Goal: Information Seeking & Learning: Learn about a topic

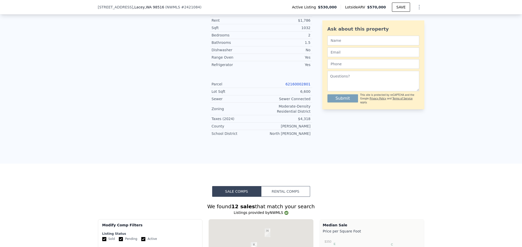
scroll to position [386, 0]
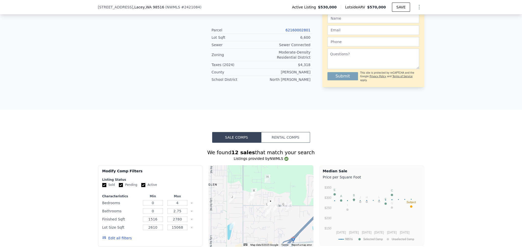
click at [274, 139] on button "Rental Comps" at bounding box center [285, 137] width 49 height 11
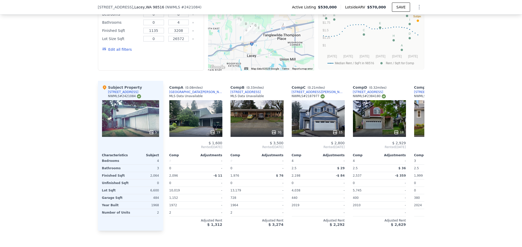
scroll to position [548, 0]
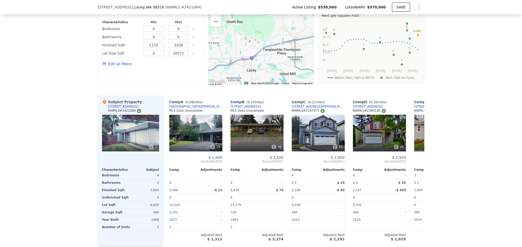
click at [114, 67] on button "Edit all filters" at bounding box center [117, 63] width 30 height 5
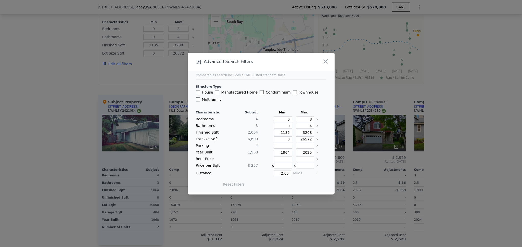
click at [207, 99] on label "Multifamily" at bounding box center [209, 99] width 26 height 5
click at [200, 99] on input "Multifamily" at bounding box center [198, 99] width 4 height 4
checkbox input "true"
click at [292, 186] on button "Update Search" at bounding box center [289, 184] width 39 height 7
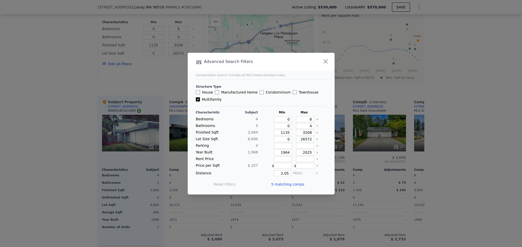
click at [295, 186] on span "5 matching comps" at bounding box center [287, 184] width 33 height 5
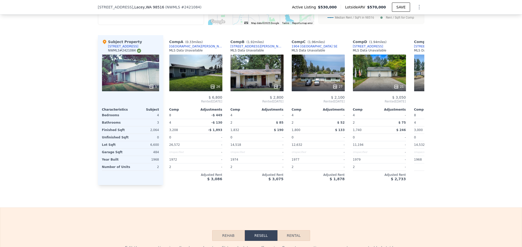
scroll to position [663, 0]
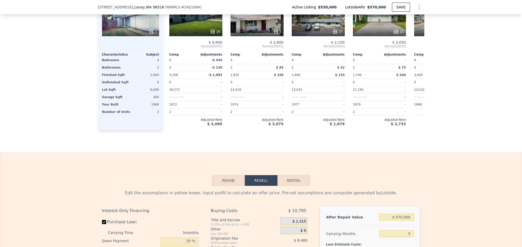
click at [295, 186] on button "Rental" at bounding box center [293, 180] width 33 height 11
select select "30"
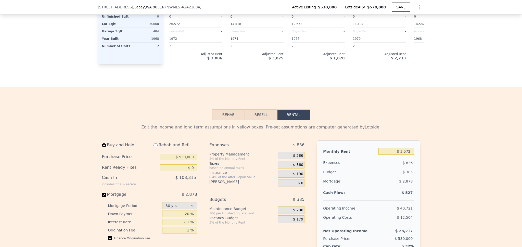
scroll to position [764, 0]
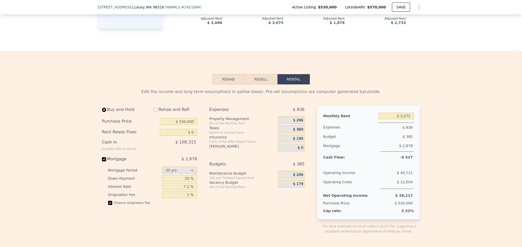
click at [280, 179] on div "$ 206" at bounding box center [291, 175] width 27 height 8
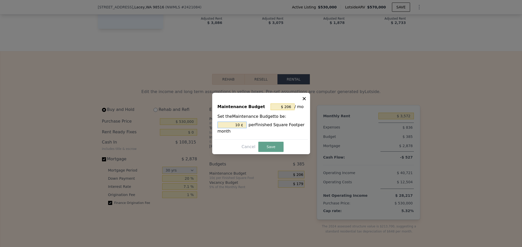
drag, startPoint x: 236, startPoint y: 125, endPoint x: 258, endPoint y: 128, distance: 22.8
click at [258, 128] on div "10 ¢ per Finished Square Foot per month" at bounding box center [261, 128] width 87 height 13
type input "$ 0"
click at [277, 145] on button "Save" at bounding box center [270, 147] width 25 height 10
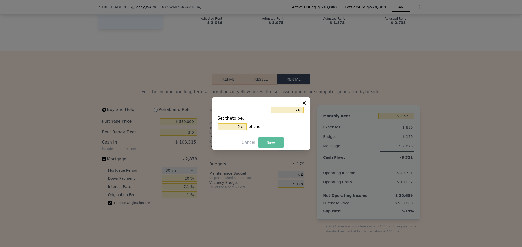
type input "0 %"
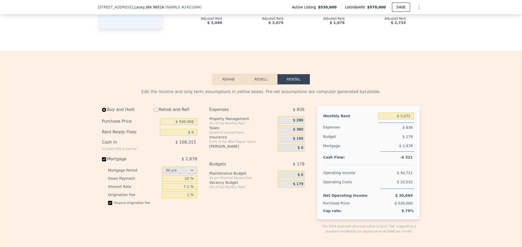
click at [288, 188] on div "$ 179" at bounding box center [291, 184] width 27 height 8
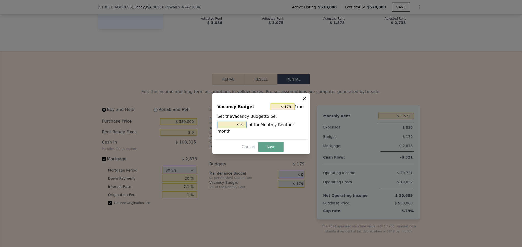
drag, startPoint x: 233, startPoint y: 125, endPoint x: 276, endPoint y: 128, distance: 43.2
click at [276, 128] on div "5 % of the Monthly Rent per month" at bounding box center [261, 128] width 87 height 13
type input "$ 0"
type input "0 %"
click at [275, 145] on button "Save" at bounding box center [270, 147] width 25 height 10
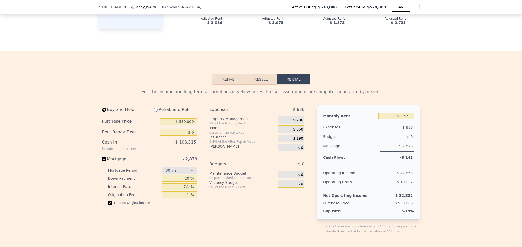
click at [253, 214] on div "Expenses $ 836 Property Management 8% of the Monthly Rent $ 286 Taxes based on …" at bounding box center [258, 173] width 99 height 137
drag, startPoint x: 184, startPoint y: 130, endPoint x: 189, endPoint y: 132, distance: 5.4
click at [184, 125] on input "$ 530,000" at bounding box center [178, 121] width 37 height 7
type input "$ 500,000"
click at [281, 218] on div "Expenses $ 836 Property Management 8% of the Monthly Rent $ 286 Taxes based on …" at bounding box center [258, 173] width 99 height 137
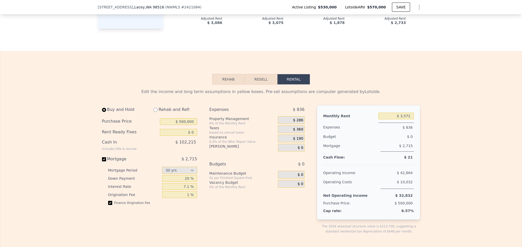
click at [289, 188] on div "$ 0" at bounding box center [291, 184] width 27 height 8
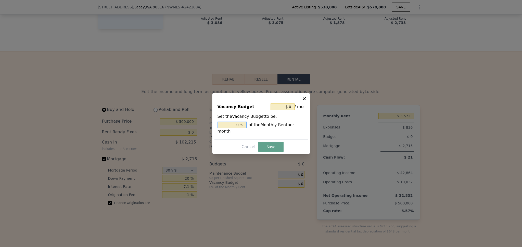
drag, startPoint x: 244, startPoint y: 126, endPoint x: 282, endPoint y: 129, distance: 38.4
click at [281, 129] on div "0 % of the Monthly Rent per month" at bounding box center [261, 128] width 87 height 13
type input "$ 179"
type input "5 %"
click at [270, 147] on button "Save" at bounding box center [270, 147] width 25 height 10
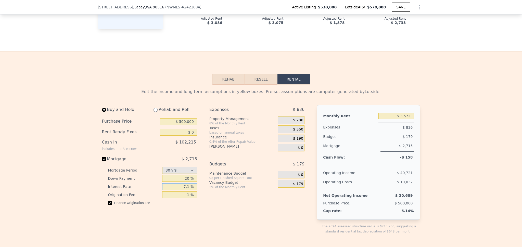
click at [187, 190] on input "7.1 %" at bounding box center [179, 186] width 35 height 7
drag, startPoint x: 393, startPoint y: 123, endPoint x: 439, endPoint y: 127, distance: 46.6
click at [404, 119] on input "$ 3,800" at bounding box center [395, 116] width 35 height 7
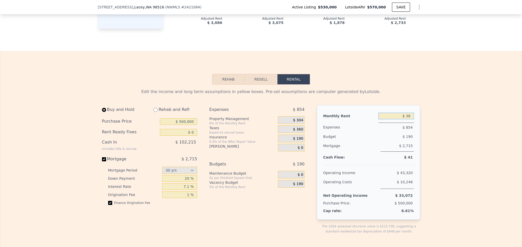
type input "$ 3"
type input "$ 4,000"
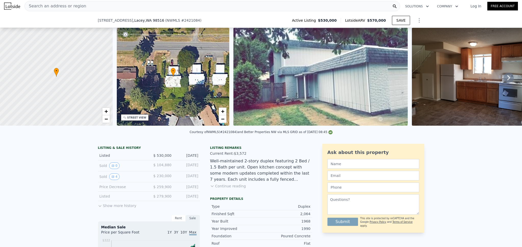
scroll to position [46, 0]
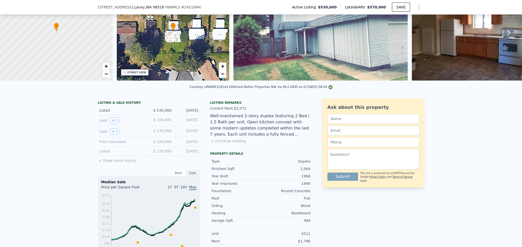
click at [223, 144] on button "Continue reading" at bounding box center [228, 140] width 36 height 5
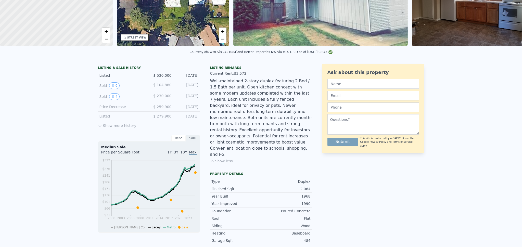
scroll to position [0, 0]
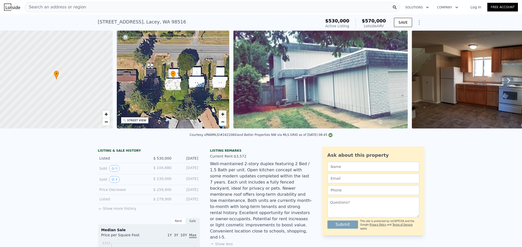
click at [220, 116] on link "+" at bounding box center [223, 114] width 8 height 8
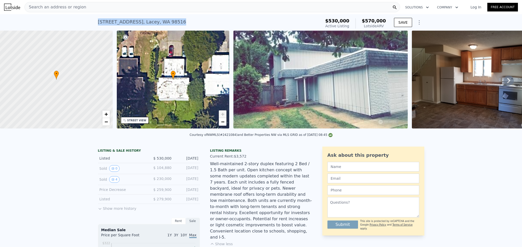
drag, startPoint x: 170, startPoint y: 22, endPoint x: 92, endPoint y: 22, distance: 77.8
click at [92, 22] on div "[STREET_ADDRESS] Active at $530k (~ARV $570k ) $530,000 Active Listing $570,000…" at bounding box center [261, 22] width 522 height 16
copy div "[STREET_ADDRESS]"
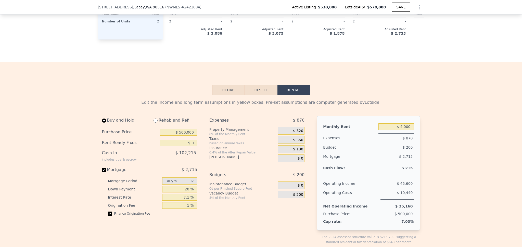
scroll to position [847, 0]
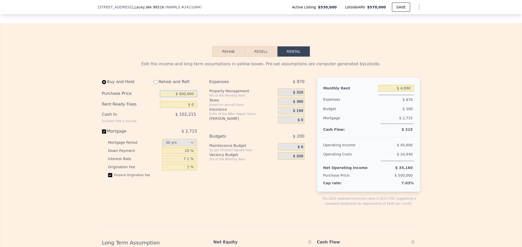
click at [182, 91] on input "$ 500,000" at bounding box center [178, 94] width 37 height 7
type input "$ 520,000"
click at [64, 105] on div "Edit the income and long term assumptions in yellow boxes. Pre-set assumptions …" at bounding box center [261, 230] width 522 height 347
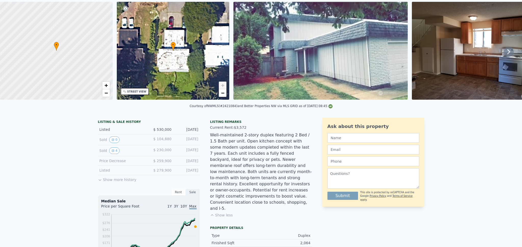
scroll to position [0, 0]
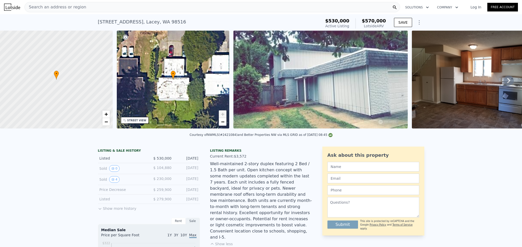
click at [109, 12] on div "Search an address or region Solutions Company Open main menu Log In Free Account" at bounding box center [261, 7] width 514 height 12
click at [109, 6] on div "Search an address or region" at bounding box center [212, 7] width 376 height 10
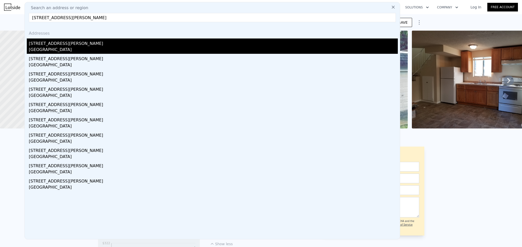
type input "[STREET_ADDRESS][PERSON_NAME]"
click at [94, 45] on div "[STREET_ADDRESS][PERSON_NAME]" at bounding box center [213, 43] width 369 height 8
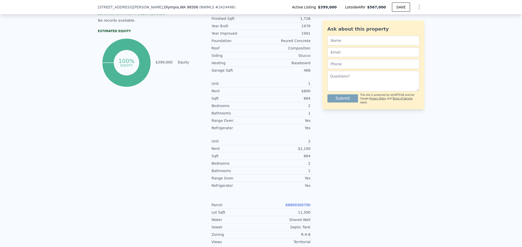
scroll to position [262, 0]
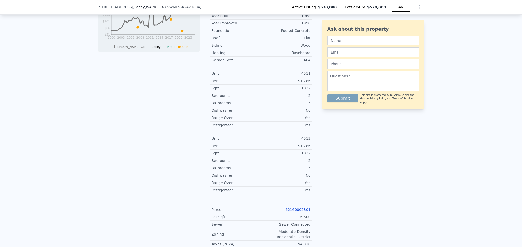
type input "$ 570,000"
type input "0"
type input "2.75"
type input "1516"
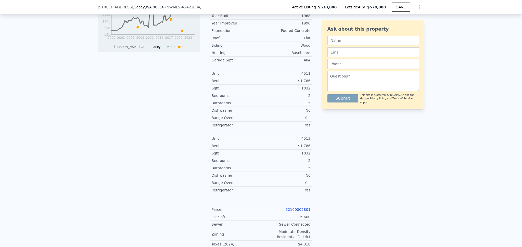
type input "2780"
type input "2610"
type input "15068"
type input "-$ 36,548"
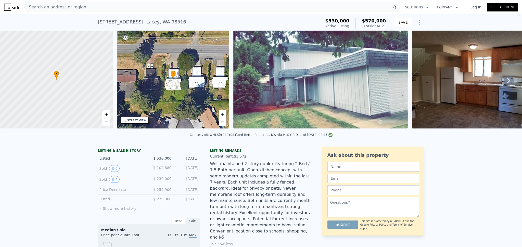
click at [92, 5] on div "Search an address or region" at bounding box center [212, 7] width 376 height 10
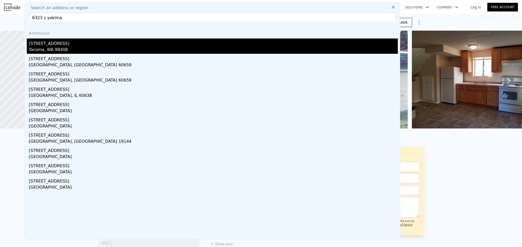
type input "6323 s yakima"
click at [67, 47] on div "Tacoma, WA 98408" at bounding box center [213, 50] width 369 height 7
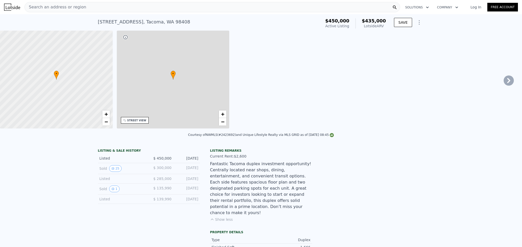
type input "2"
type input "6"
type input "1"
type input "1226"
type input "2015"
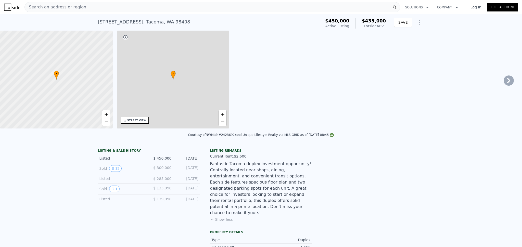
type input "5100"
type input "10125"
type input "$ 435,000"
type input "6"
type input "-$ 80,275"
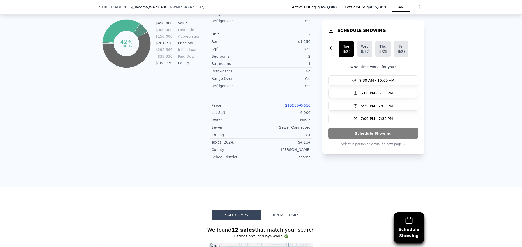
scroll to position [387, 0]
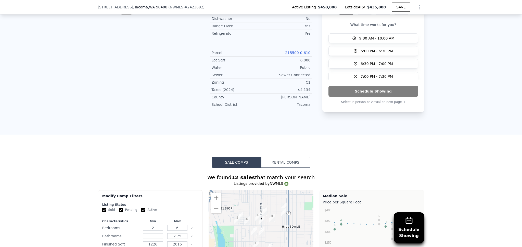
click at [278, 157] on button "Rental Comps" at bounding box center [285, 162] width 49 height 11
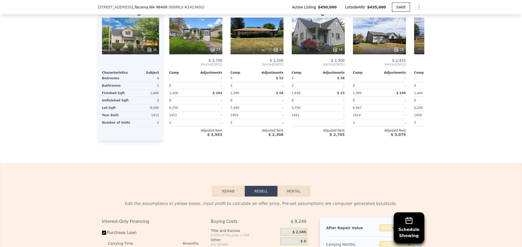
scroll to position [722, 0]
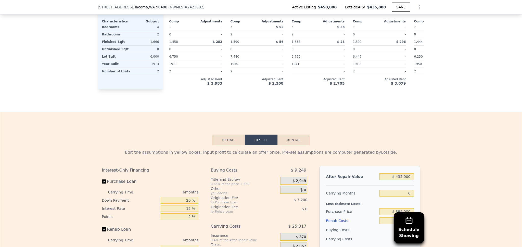
click at [298, 147] on div "Edit the assumptions in yellow boxes. Input profit to calculate an offer price.…" at bounding box center [261, 240] width 326 height 190
click at [296, 143] on button "Rental" at bounding box center [293, 140] width 33 height 11
select select "30"
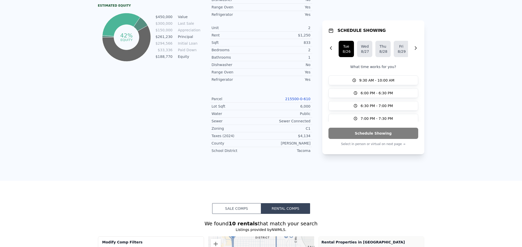
scroll to position [0, 0]
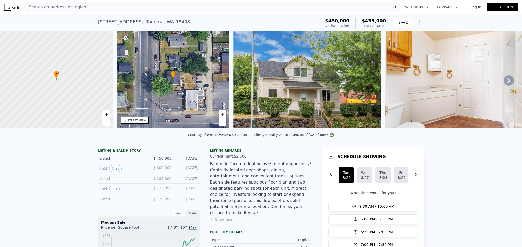
click at [507, 82] on icon at bounding box center [508, 80] width 3 height 5
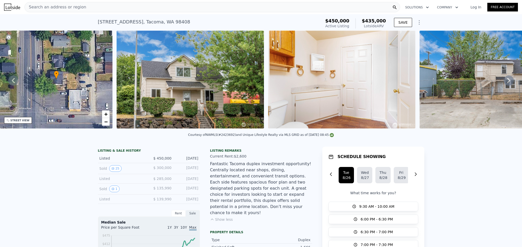
click at [507, 82] on icon at bounding box center [508, 80] width 3 height 5
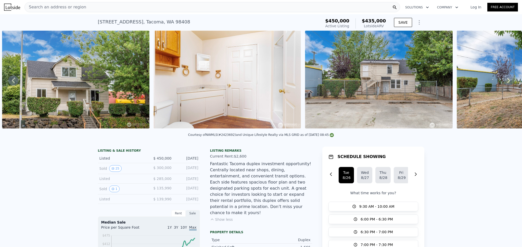
click at [507, 82] on icon at bounding box center [508, 80] width 3 height 5
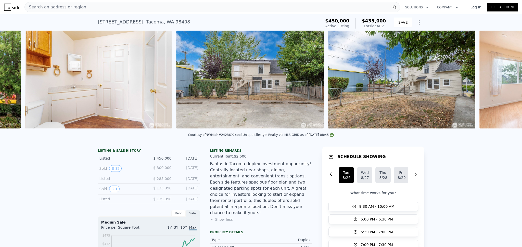
scroll to position [0, 385]
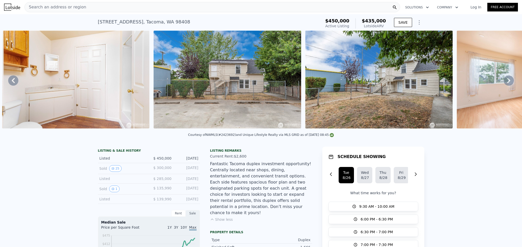
click at [507, 82] on icon at bounding box center [508, 80] width 3 height 5
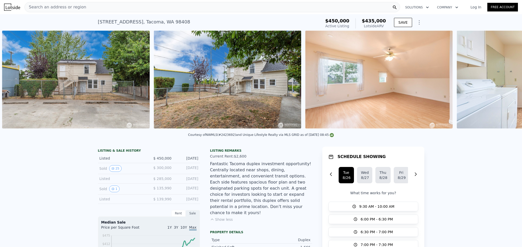
click at [505, 82] on div "• + − • + − STREET VIEW Loading... SATELLITE VIEW" at bounding box center [261, 81] width 522 height 100
click at [507, 82] on icon at bounding box center [508, 80] width 3 height 5
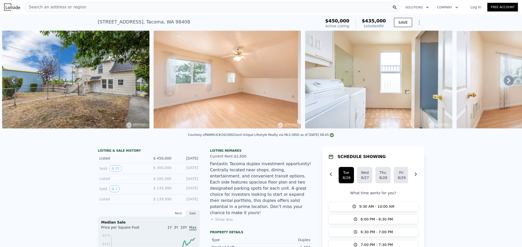
click at [505, 82] on div "• + − • + − STREET VIEW Loading... SATELLITE VIEW" at bounding box center [261, 81] width 522 height 100
click at [507, 82] on icon at bounding box center [508, 80] width 3 height 5
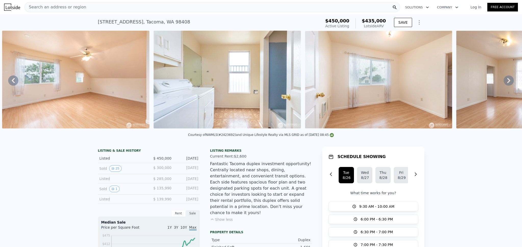
click at [507, 82] on icon at bounding box center [508, 80] width 3 height 5
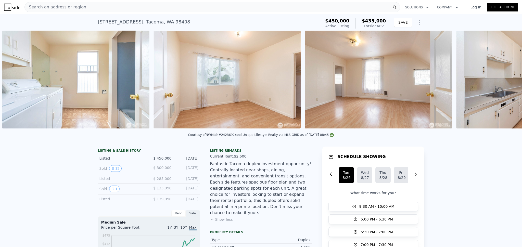
click at [505, 82] on div "• + − • + − STREET VIEW Loading... SATELLITE VIEW" at bounding box center [261, 81] width 522 height 100
click at [507, 82] on icon at bounding box center [508, 80] width 3 height 5
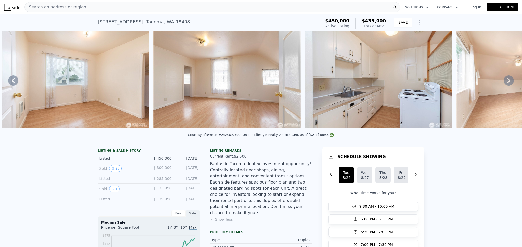
click at [507, 82] on icon at bounding box center [508, 80] width 3 height 5
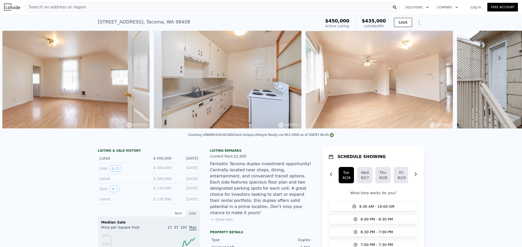
scroll to position [0, 1294]
click at [505, 82] on div "• + − • + − STREET VIEW Loading... SATELLITE VIEW" at bounding box center [261, 81] width 522 height 100
click at [507, 82] on icon at bounding box center [508, 80] width 3 height 5
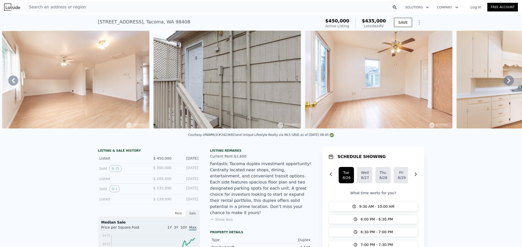
click at [507, 82] on icon at bounding box center [508, 80] width 3 height 5
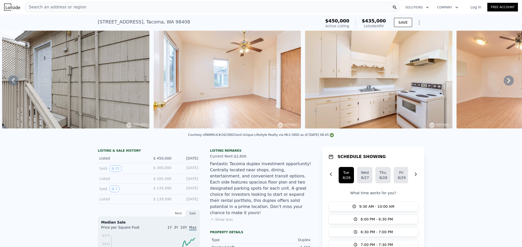
click at [504, 82] on icon at bounding box center [509, 80] width 10 height 10
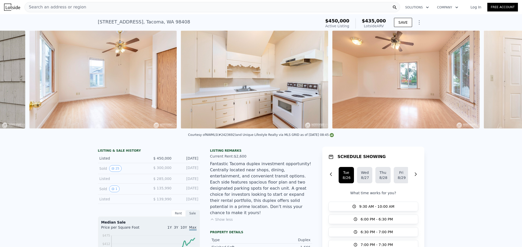
scroll to position [0, 1900]
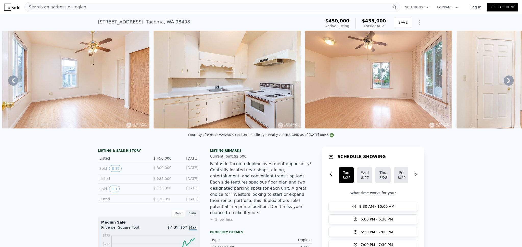
click at [504, 82] on icon at bounding box center [509, 80] width 10 height 10
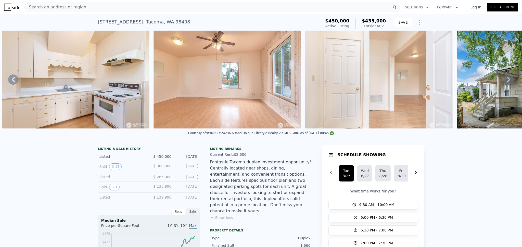
click at [504, 82] on icon at bounding box center [509, 79] width 10 height 10
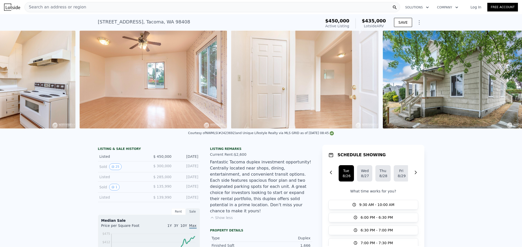
scroll to position [0, 2139]
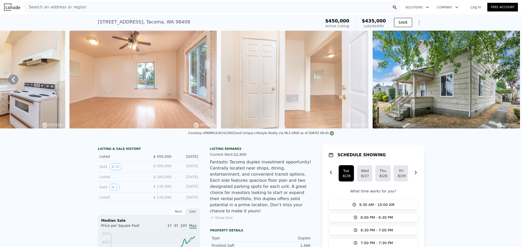
click at [504, 82] on img at bounding box center [446, 80] width 147 height 98
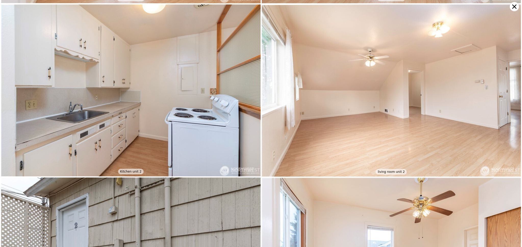
scroll to position [689, 0]
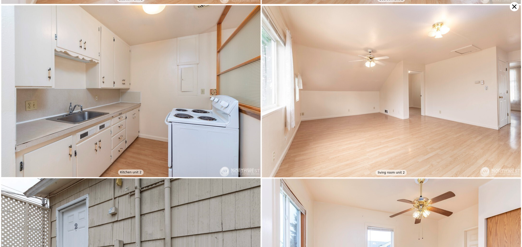
click at [514, 4] on icon at bounding box center [514, 6] width 9 height 9
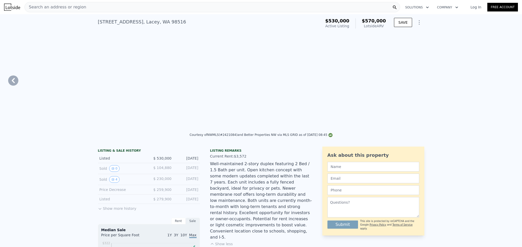
type input "$ 3,572"
type input "8"
type input "4"
type input "1135"
type input "3208"
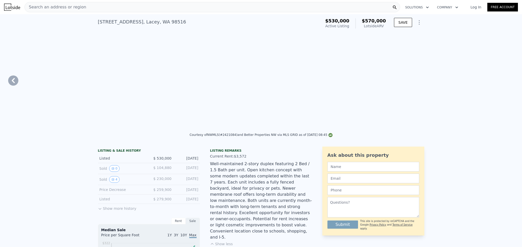
type input "0"
type input "26572"
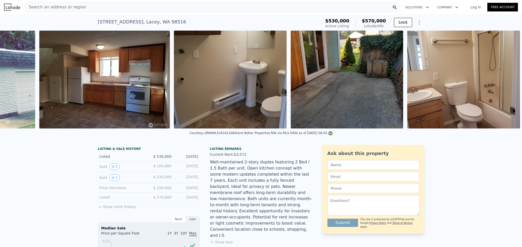
scroll to position [0, 378]
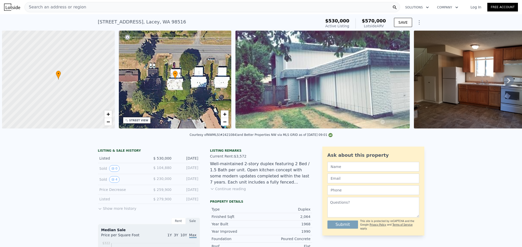
scroll to position [0, 2]
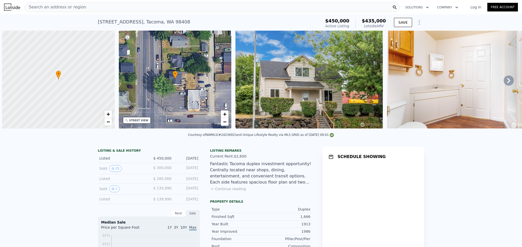
scroll to position [0, 2]
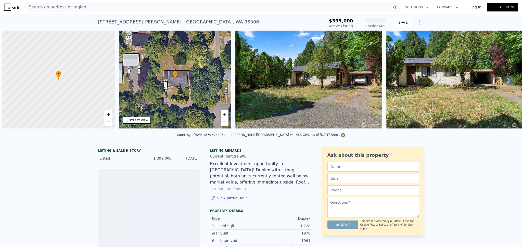
scroll to position [0, 2]
